Goal: Information Seeking & Learning: Find specific page/section

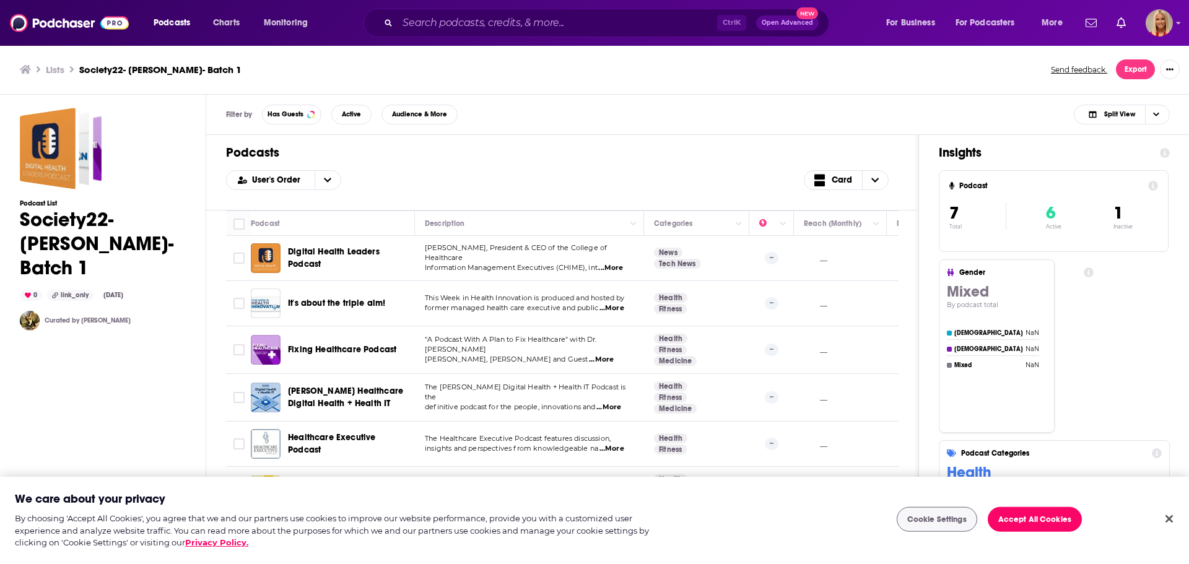
scroll to position [1, 0]
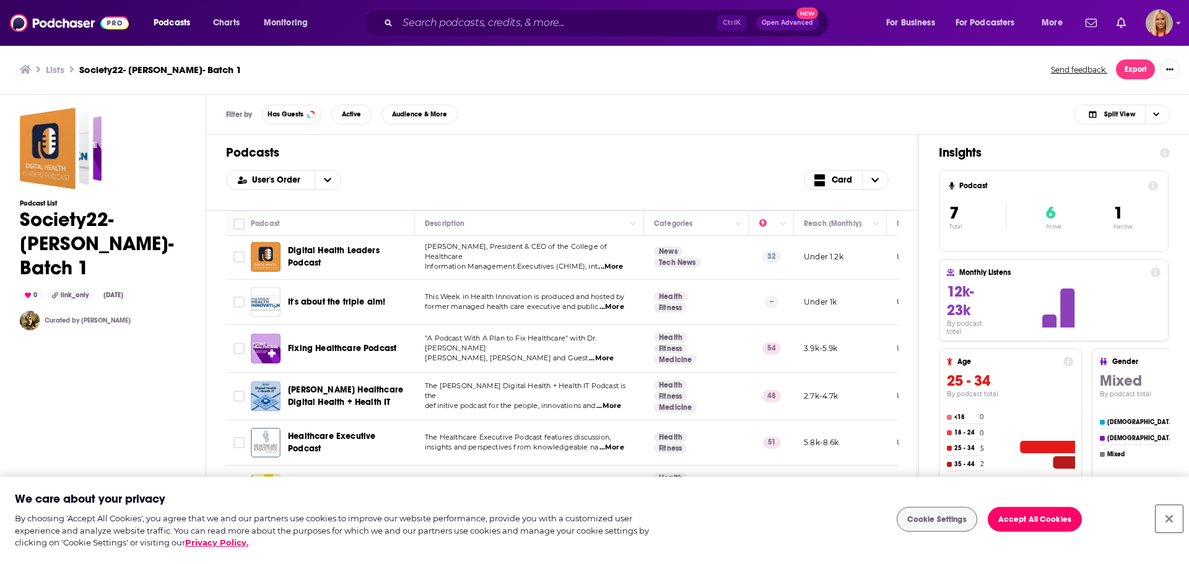
click at [1162, 518] on button "Close" at bounding box center [1168, 518] width 27 height 27
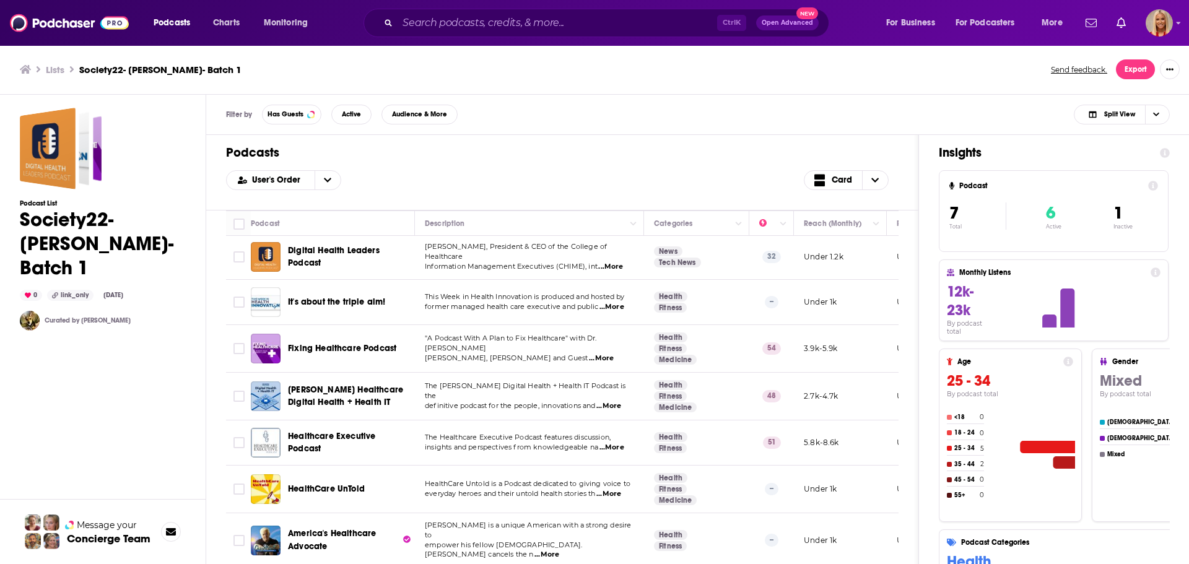
scroll to position [0, 0]
click at [782, 24] on span "Open Advanced" at bounding box center [787, 23] width 51 height 6
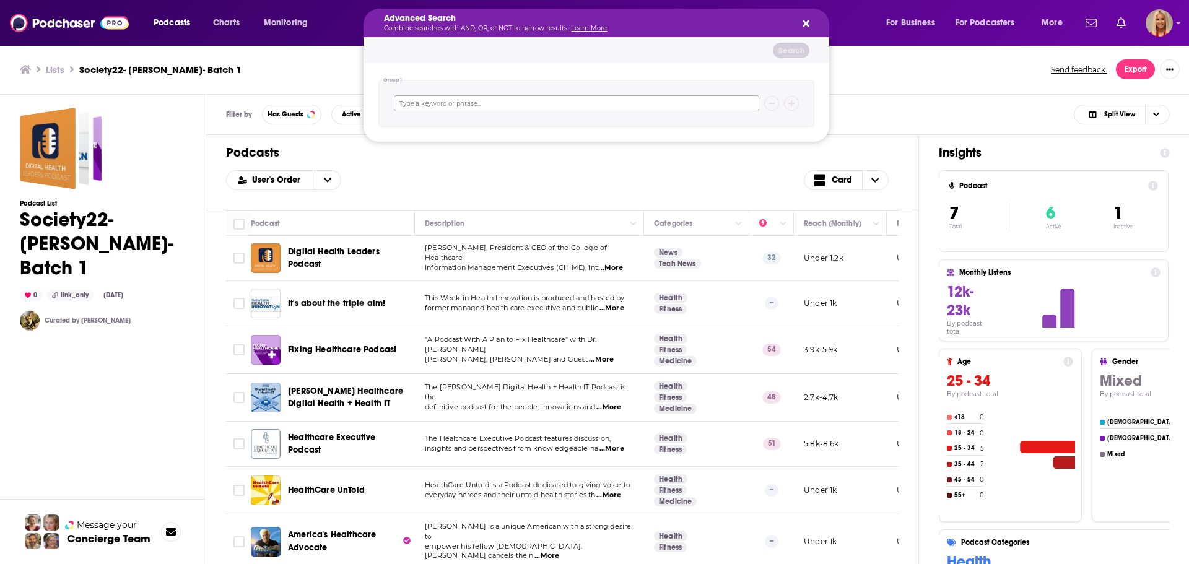
click at [543, 100] on input "Search podcasts, credits, & more..." at bounding box center [576, 103] width 365 height 16
click at [505, 179] on div "User's Order Card" at bounding box center [562, 180] width 672 height 20
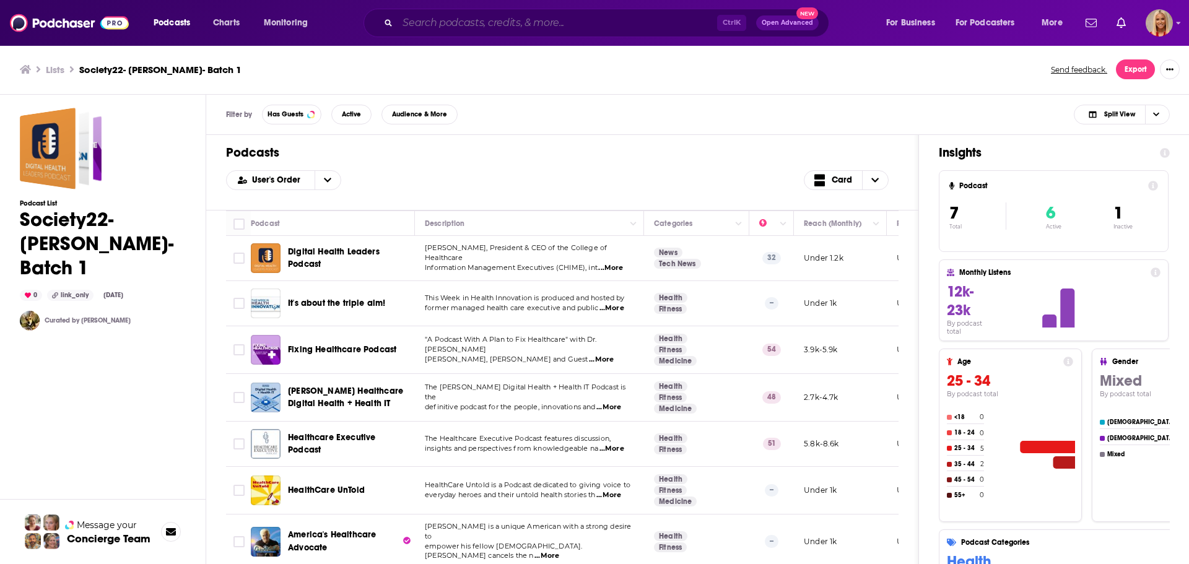
click at [467, 20] on input "Search podcasts, credits, & more..." at bounding box center [556, 23] width 319 height 20
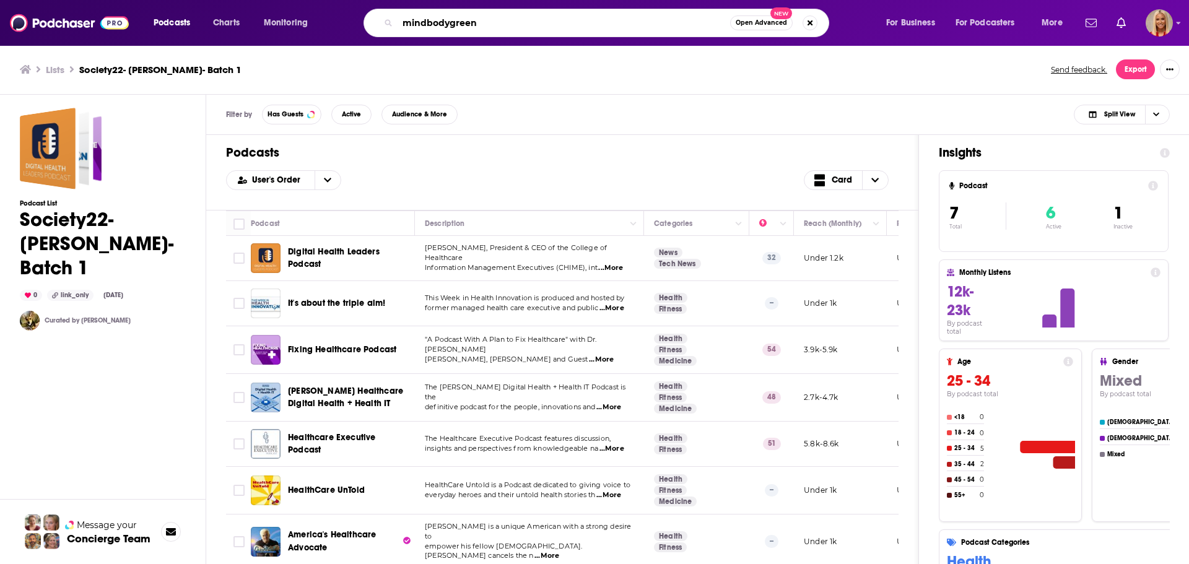
type input "mindbodygreen"
